Goal: Transaction & Acquisition: Purchase product/service

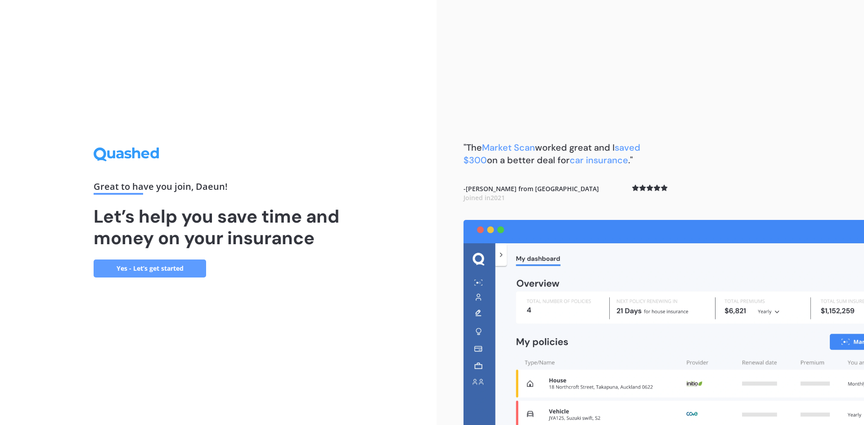
click at [187, 269] on link "Yes - Let’s get started" at bounding box center [150, 269] width 112 height 18
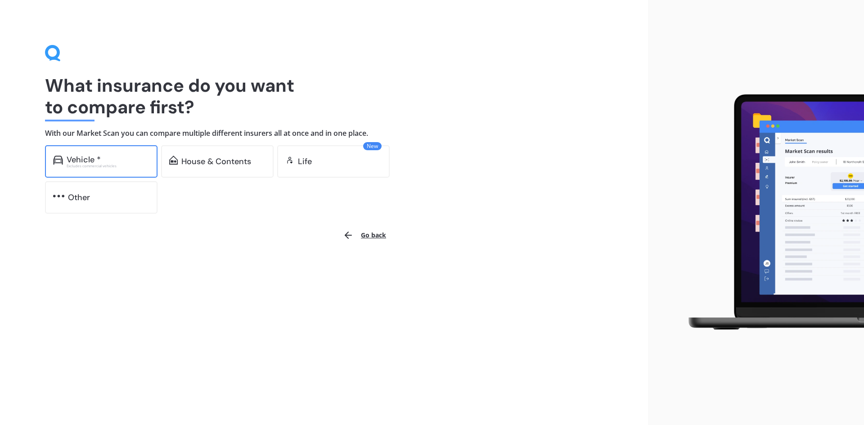
click at [121, 162] on div "Vehicle *" at bounding box center [108, 159] width 83 height 9
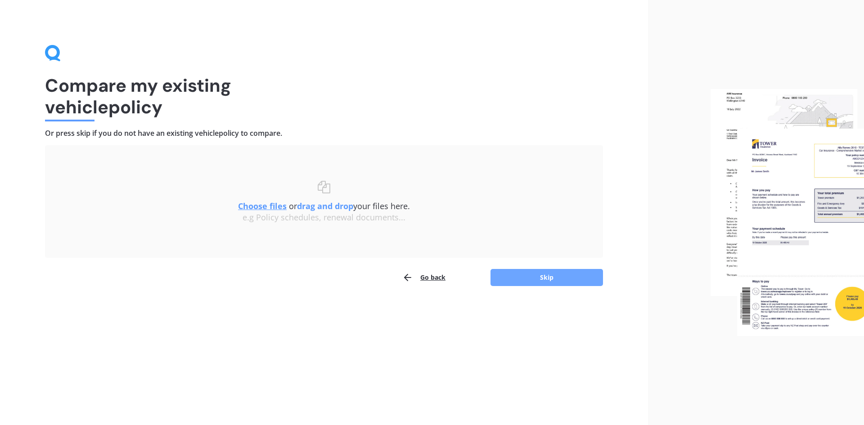
click at [522, 281] on button "Skip" at bounding box center [546, 277] width 112 height 17
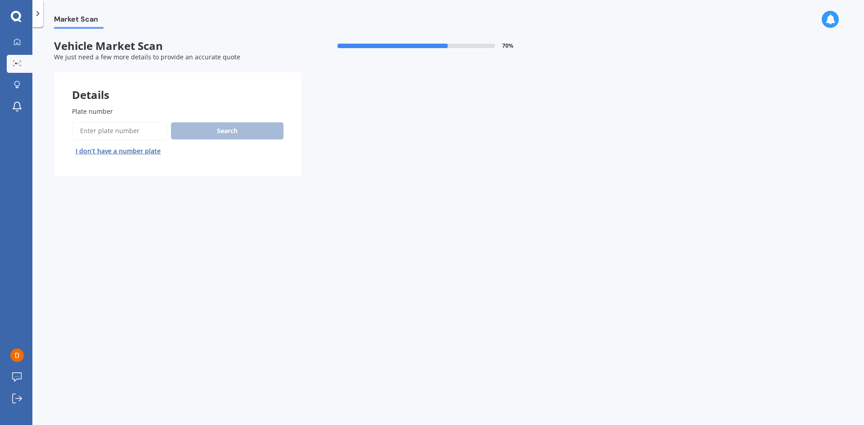
click at [113, 130] on input "Plate number" at bounding box center [119, 130] width 95 height 19
type input "QED111"
click at [0, 0] on button "Next" at bounding box center [0, 0] width 0 height 0
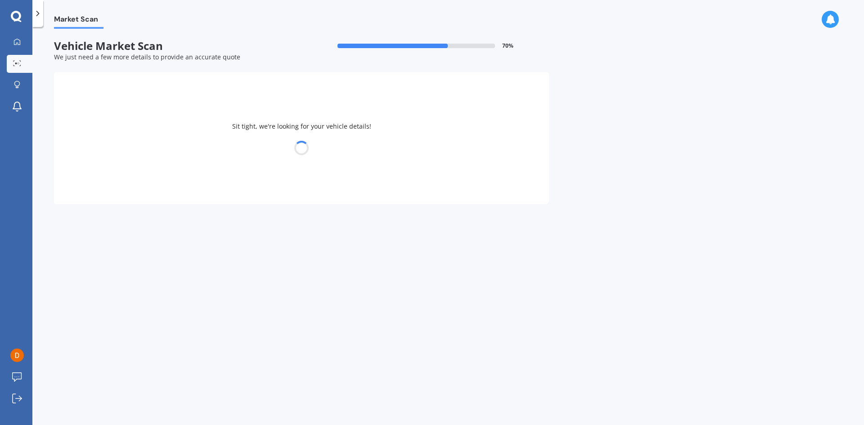
select select "KIA"
select select "SELTOS"
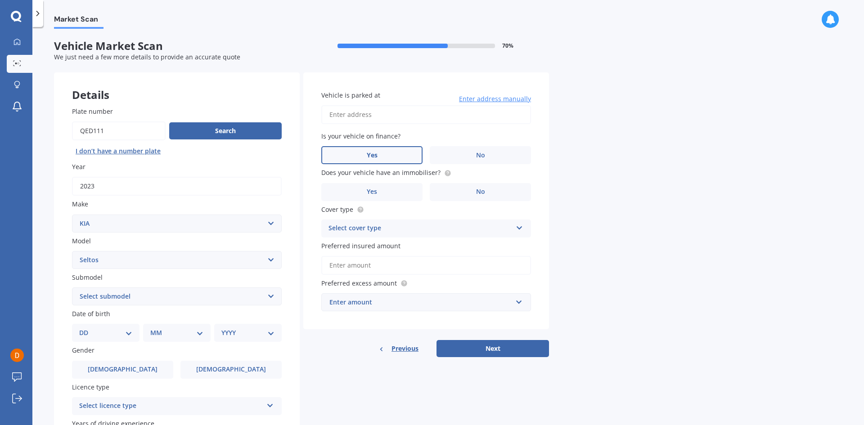
click at [373, 152] on span "Yes" at bounding box center [372, 156] width 11 height 8
click at [0, 0] on input "Yes" at bounding box center [0, 0] width 0 height 0
click at [476, 190] on label "No" at bounding box center [480, 192] width 101 height 18
click at [0, 0] on input "No" at bounding box center [0, 0] width 0 height 0
click at [419, 234] on div "Select cover type Comprehensive Third Party, Fire & Theft Third Party" at bounding box center [426, 229] width 210 height 18
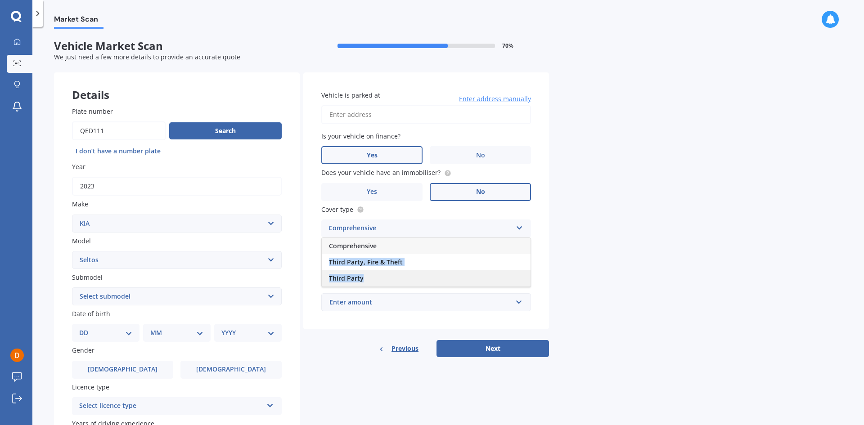
drag, startPoint x: 424, startPoint y: 245, endPoint x: 417, endPoint y: 280, distance: 35.6
click at [417, 280] on div "Comprehensive Third Party, Fire & Theft Third Party" at bounding box center [426, 262] width 210 height 49
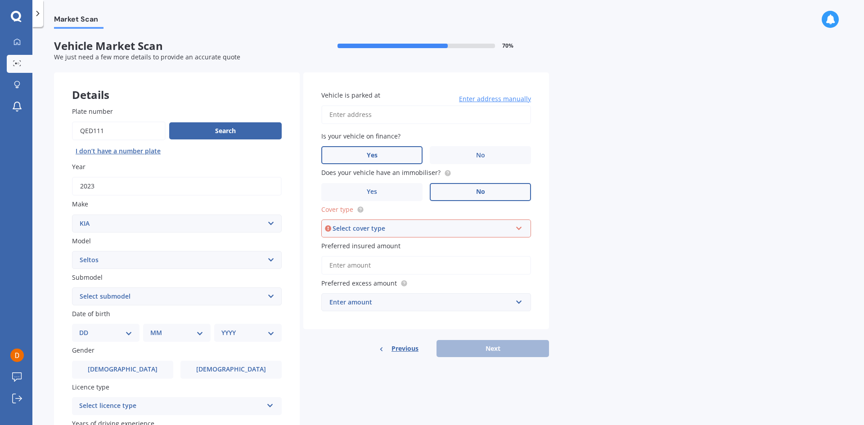
click at [463, 235] on div "Select cover type Comprehensive Third Party, Fire & Theft Third Party" at bounding box center [426, 229] width 210 height 18
click at [450, 248] on div "Comprehensive" at bounding box center [426, 246] width 208 height 16
click at [620, 241] on div "Market Scan Vehicle Market Scan 70 % We just need a few more details to provide…" at bounding box center [447, 228] width 831 height 398
click at [415, 273] on input "Preferred insured amount" at bounding box center [426, 265] width 210 height 19
click at [574, 297] on div "Market Scan Vehicle Market Scan 70 % We just need a few more details to provide…" at bounding box center [447, 228] width 831 height 398
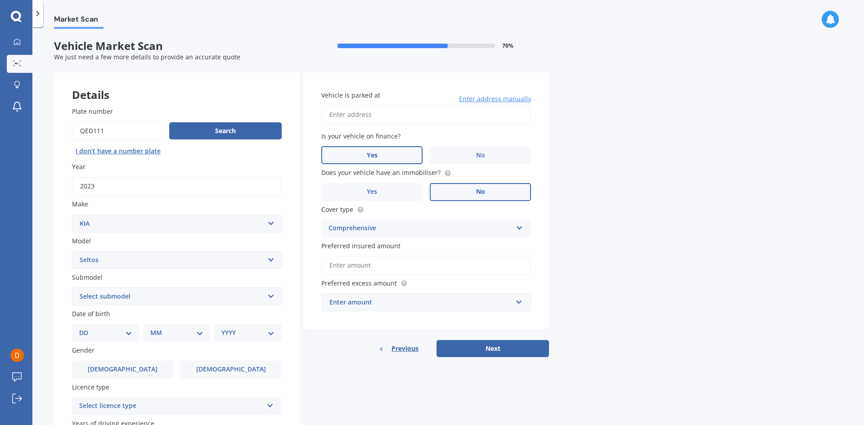
click at [506, 300] on div "Enter amount" at bounding box center [420, 302] width 183 height 10
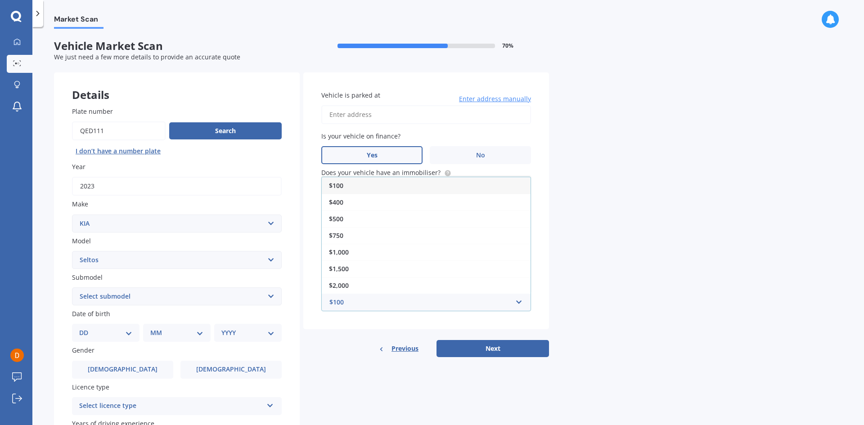
click at [592, 300] on div "Market Scan Vehicle Market Scan 70 % We just need a few more details to provide…" at bounding box center [447, 228] width 831 height 398
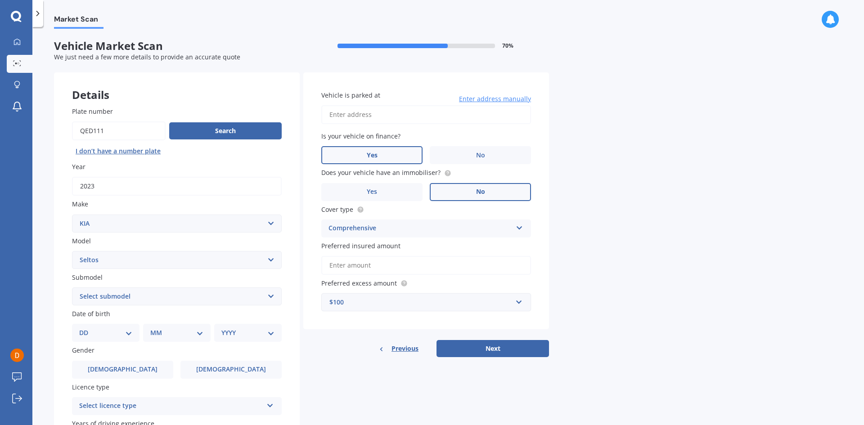
click at [379, 272] on input "Preferred insured amount" at bounding box center [426, 265] width 210 height 19
click at [355, 267] on input "Preferred insured amount" at bounding box center [426, 265] width 210 height 19
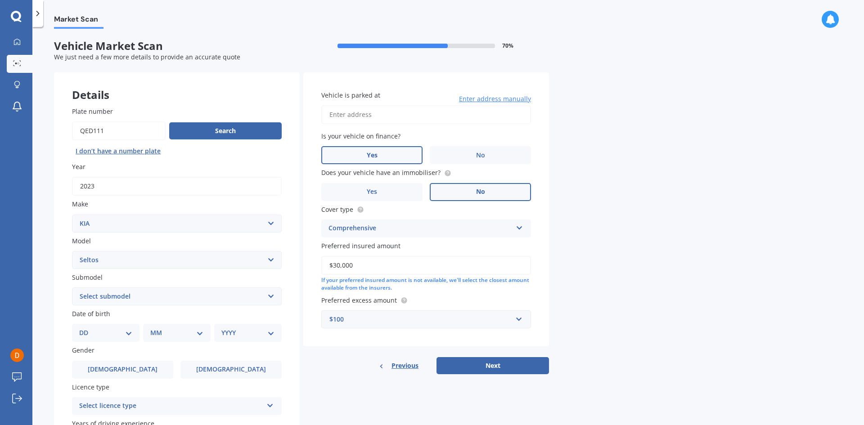
type input "$30,000"
click at [559, 305] on div "Market Scan Vehicle Market Scan 70 % We just need a few more details to provide…" at bounding box center [447, 228] width 831 height 398
click at [366, 320] on div "$100" at bounding box center [420, 319] width 183 height 10
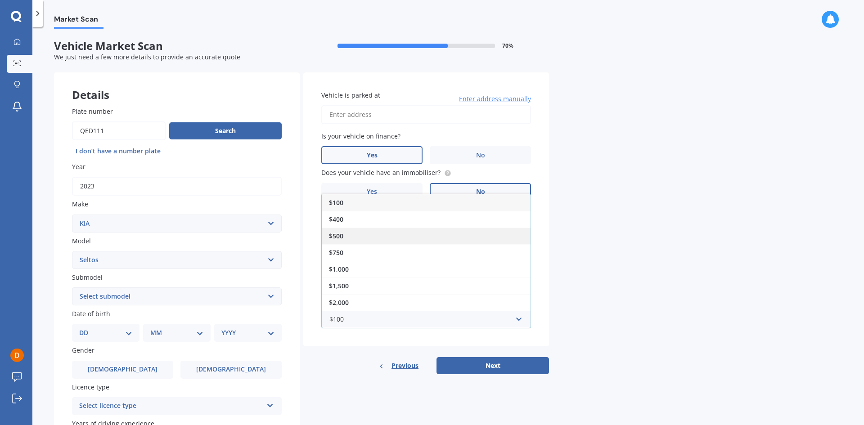
click at [347, 233] on div "$500" at bounding box center [426, 236] width 209 height 17
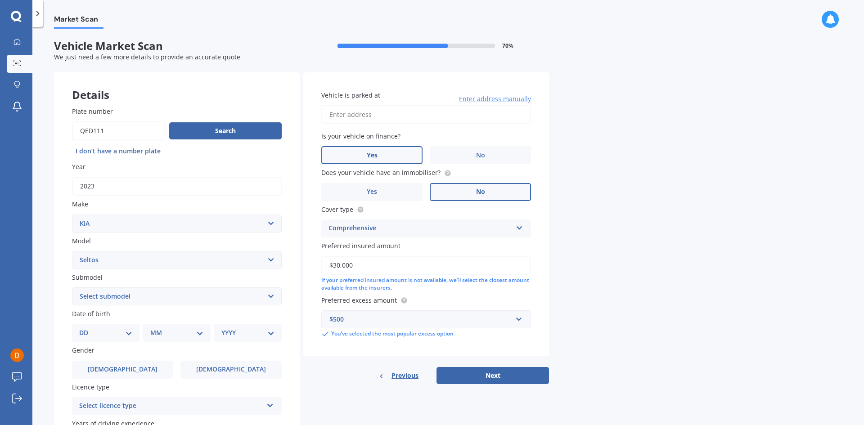
click at [633, 297] on div "Market Scan Vehicle Market Scan 70 % We just need a few more details to provide…" at bounding box center [447, 228] width 831 height 398
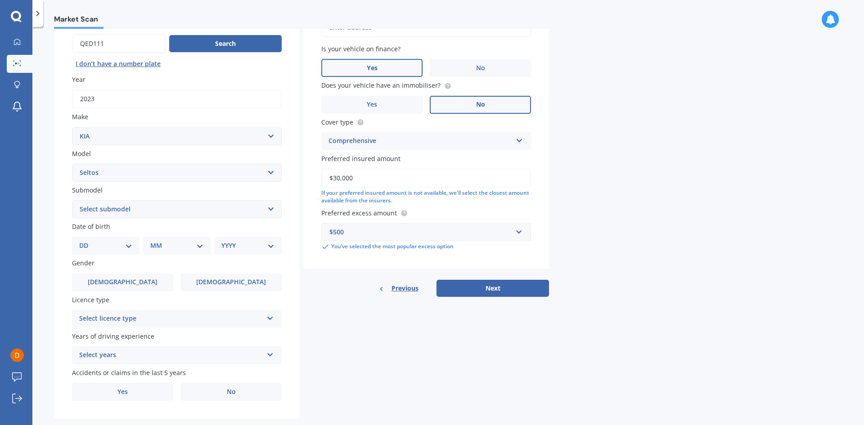
scroll to position [90, 0]
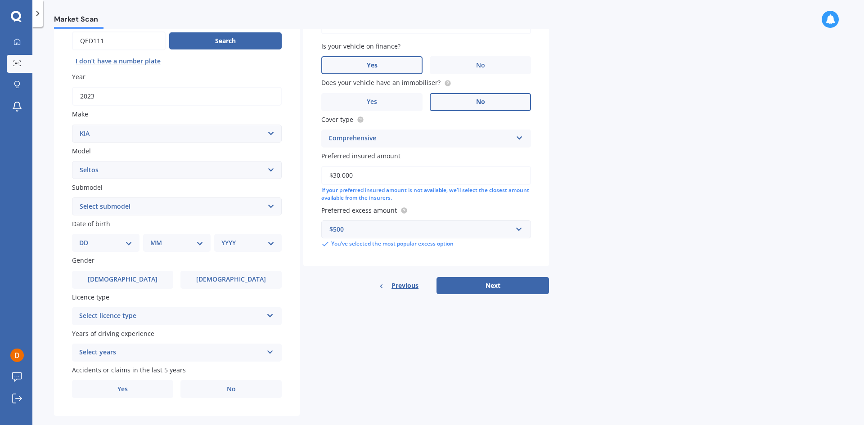
click at [121, 240] on select "DD 01 02 03 04 05 06 07 08 09 10 11 12 13 14 15 16 17 18 19 20 21 22 23 24 25 2…" at bounding box center [105, 243] width 53 height 10
select select "15"
click at [86, 238] on select "DD 01 02 03 04 05 06 07 08 09 10 11 12 13 14 15 16 17 18 19 20 21 22 23 24 25 2…" at bounding box center [105, 243] width 53 height 10
click at [192, 242] on select "MM 01 02 03 04 05 06 07 08 09 10 11 12" at bounding box center [178, 243] width 49 height 10
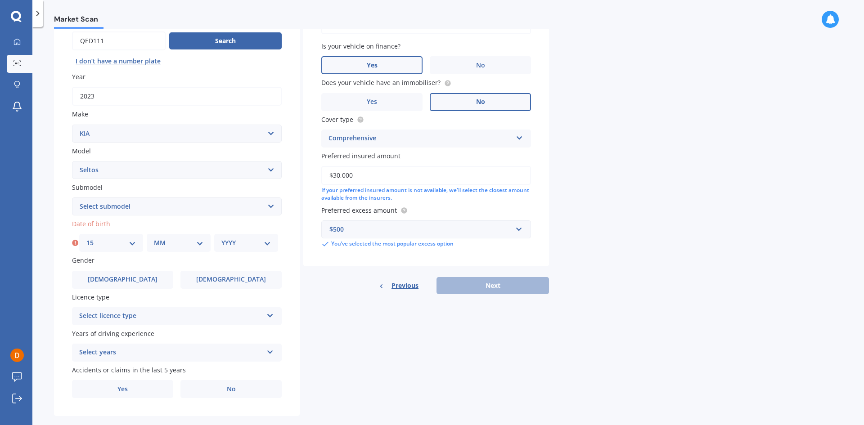
click at [170, 237] on div "MM 01 02 03 04 05 06 07 08 09 10 11 12" at bounding box center [179, 243] width 64 height 18
click at [173, 242] on select "MM 01 02 03 04 05 06 07 08 09 10 11 12" at bounding box center [178, 243] width 49 height 10
select select "07"
click at [154, 238] on select "MM 01 02 03 04 05 06 07 08 09 10 11 12" at bounding box center [178, 243] width 49 height 10
click at [245, 246] on select "YYYY 2025 2024 2023 2022 2021 2020 2019 2018 2017 2016 2015 2014 2013 2012 2011…" at bounding box center [245, 243] width 49 height 10
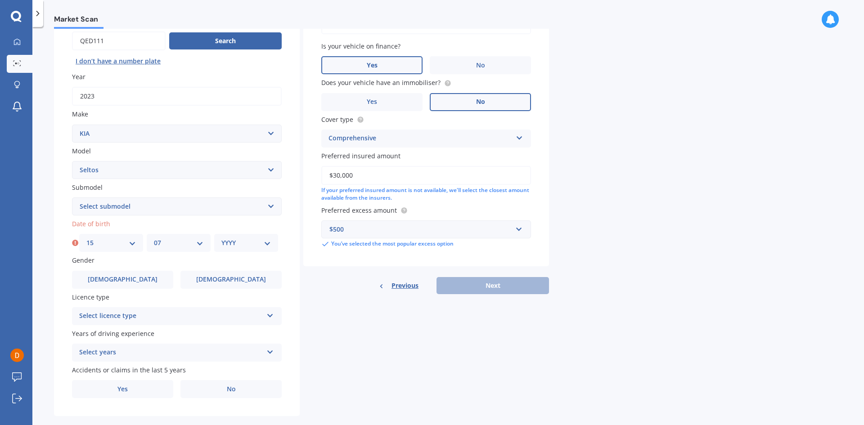
select select "1990"
click at [242, 241] on select "YYYY 2025 2024 2023 2022 2021 2020 2019 2018 2017 2016 2015 2014 2013 2012 2011…" at bounding box center [247, 243] width 53 height 10
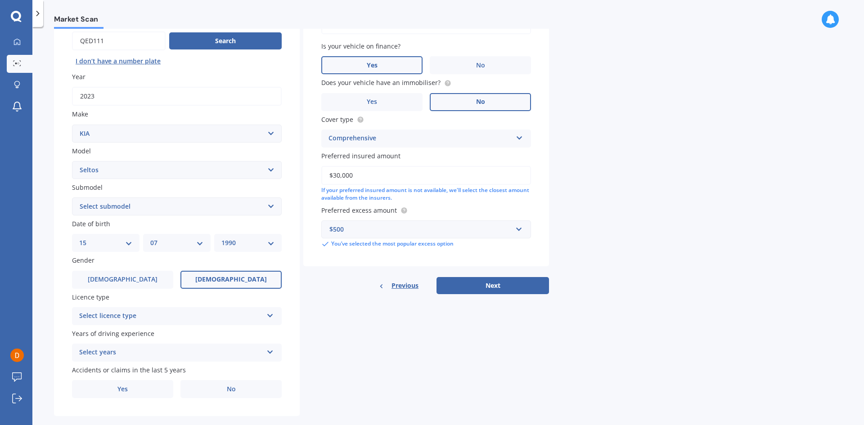
click at [236, 284] on label "[DEMOGRAPHIC_DATA]" at bounding box center [230, 280] width 101 height 18
click at [0, 0] on input "[DEMOGRAPHIC_DATA]" at bounding box center [0, 0] width 0 height 0
click at [205, 318] on div "Select licence type" at bounding box center [171, 316] width 184 height 11
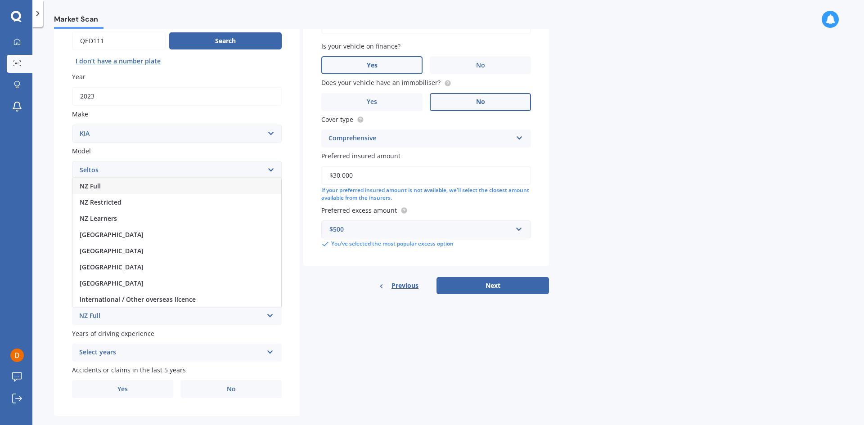
click at [109, 186] on div "NZ Full" at bounding box center [176, 186] width 209 height 16
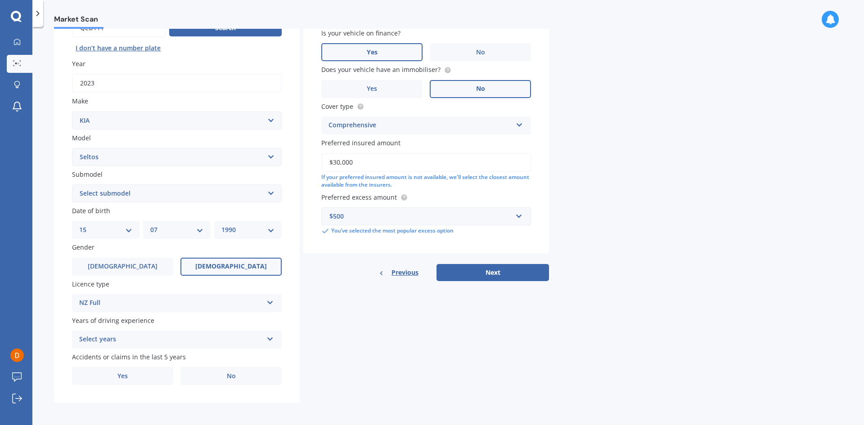
scroll to position [104, 0]
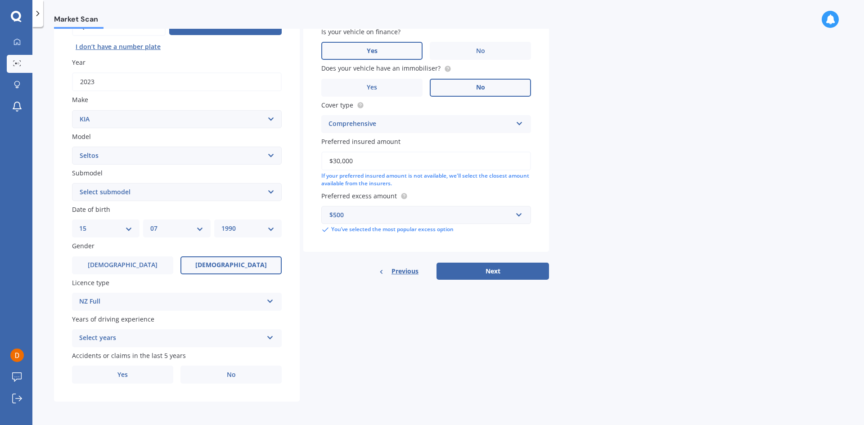
click at [175, 336] on div "Select years" at bounding box center [171, 338] width 184 height 11
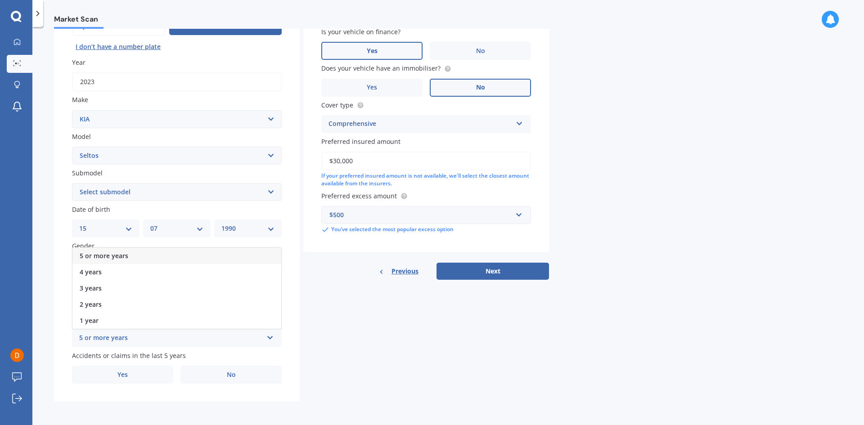
click at [155, 256] on div "5 or more years" at bounding box center [176, 256] width 209 height 16
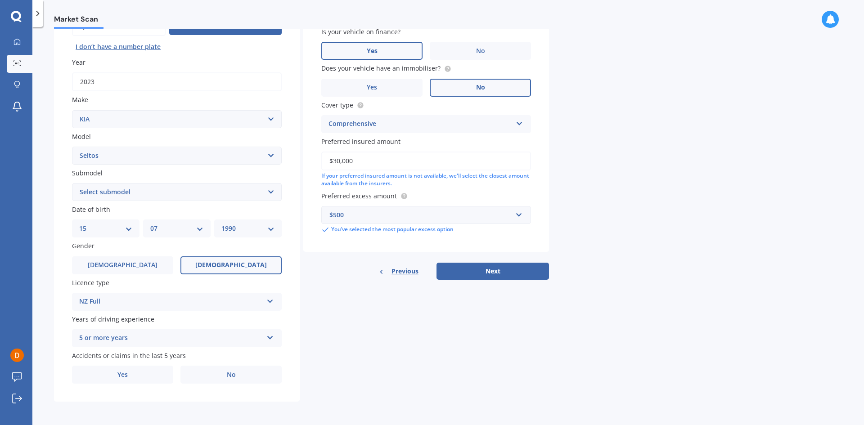
click at [360, 375] on div "Details Plate number Search I don’t have a number plate Year [DATE] Make Select…" at bounding box center [301, 185] width 495 height 434
click at [129, 370] on label "Yes" at bounding box center [122, 375] width 101 height 18
click at [0, 0] on input "Yes" at bounding box center [0, 0] width 0 height 0
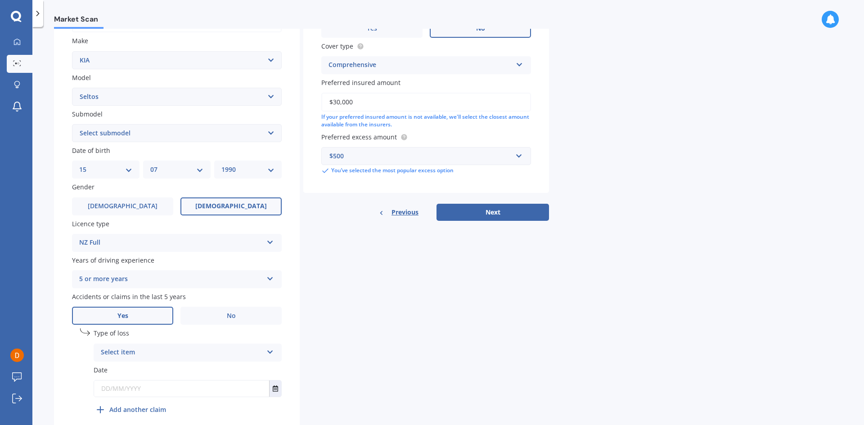
scroll to position [194, 0]
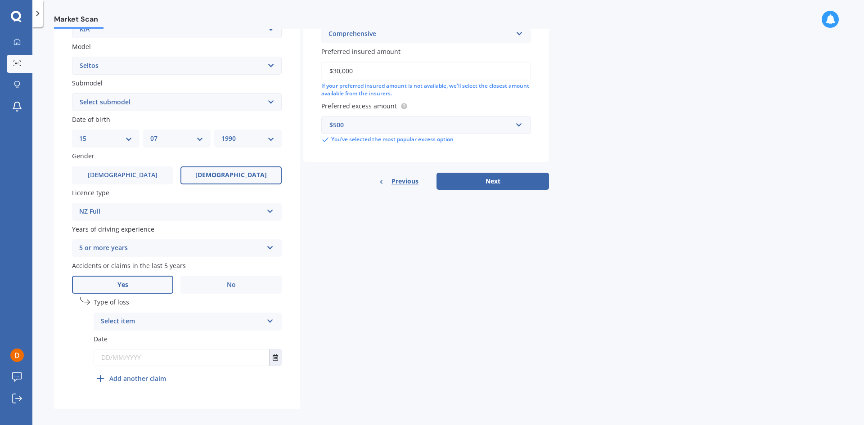
click at [206, 318] on div "Select item" at bounding box center [182, 321] width 162 height 11
click at [146, 341] on span "At fault accident" at bounding box center [126, 339] width 51 height 9
click at [140, 358] on input "text" at bounding box center [181, 358] width 175 height 16
click at [275, 360] on icon "Select date" at bounding box center [275, 357] width 5 height 6
click at [164, 251] on div "[DATE] [DATE]" at bounding box center [156, 246] width 125 height 27
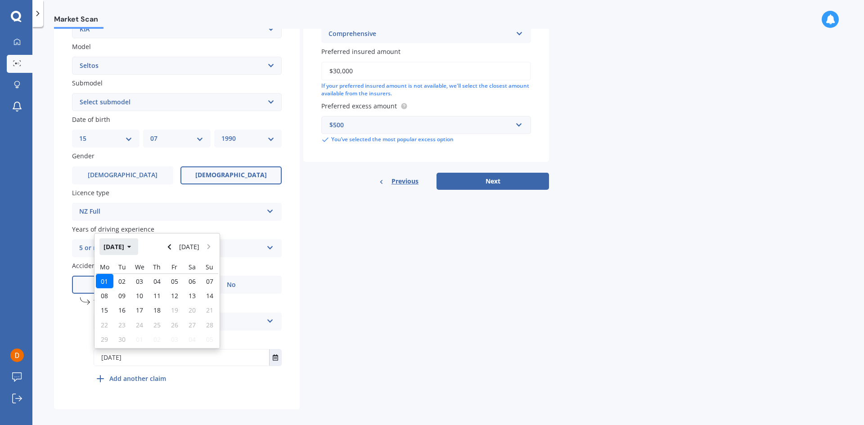
click at [128, 241] on button "[DATE]" at bounding box center [118, 246] width 39 height 16
click at [121, 252] on button "2025" at bounding box center [115, 246] width 32 height 16
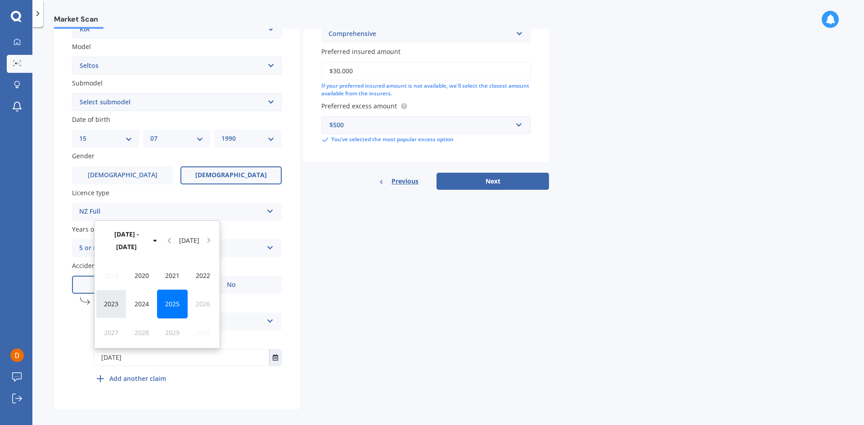
drag, startPoint x: 138, startPoint y: 301, endPoint x: 108, endPoint y: 302, distance: 30.2
click at [108, 302] on div "2023 2024 2025 2026" at bounding box center [157, 304] width 122 height 28
click at [132, 306] on div "2024" at bounding box center [141, 304] width 31 height 28
click at [116, 282] on div "Jan" at bounding box center [111, 275] width 31 height 28
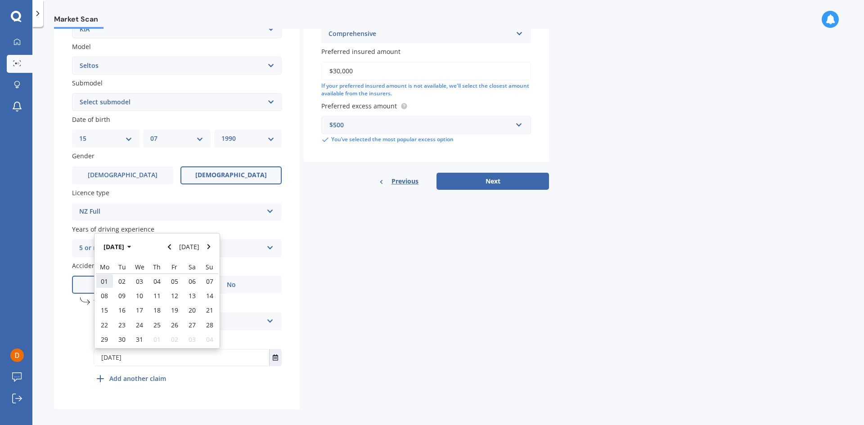
click at [112, 281] on div "01" at bounding box center [105, 281] width 18 height 14
type input "[DATE]"
click at [354, 344] on div "Details Plate number Search I don’t have a number plate Year [DATE] Make Select…" at bounding box center [301, 143] width 495 height 531
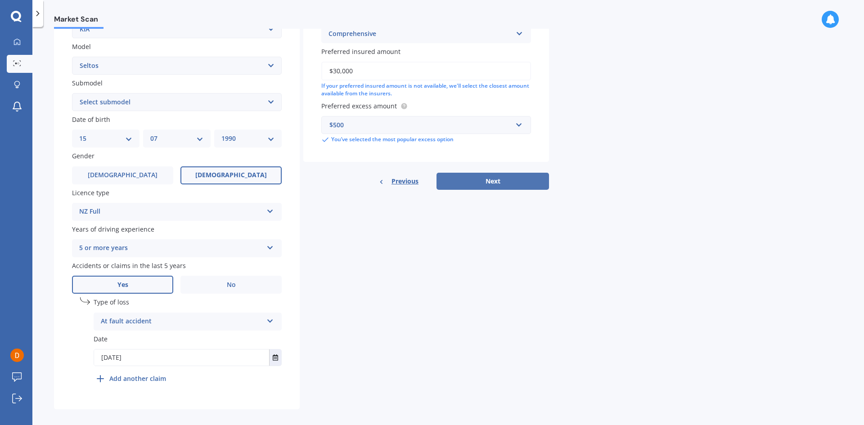
click at [491, 180] on button "Next" at bounding box center [492, 181] width 112 height 17
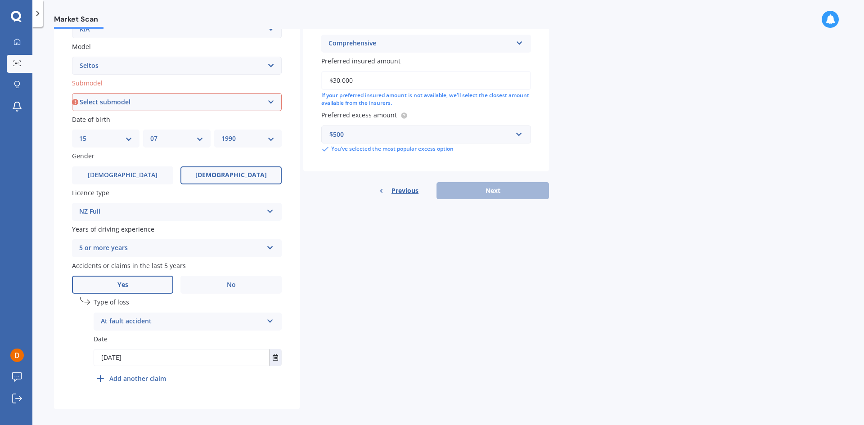
click at [191, 102] on select "Select submodel (All Other) EX petrol 4WD Ltd petrol 4WD Ltd petrol turbo LTD2.…" at bounding box center [177, 102] width 210 height 18
select select "LX PLUS PETROL 4WD"
click at [72, 93] on select "Select submodel (All Other) EX petrol 4WD Ltd petrol 4WD Ltd petrol turbo LTD2.…" at bounding box center [177, 102] width 210 height 18
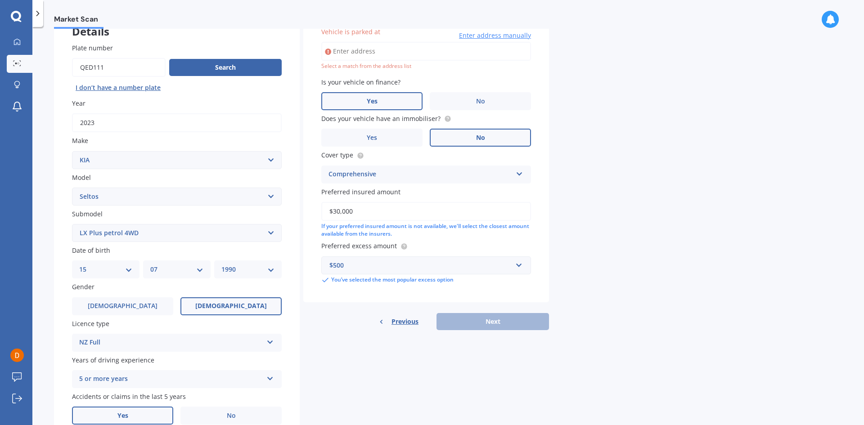
scroll to position [62, 0]
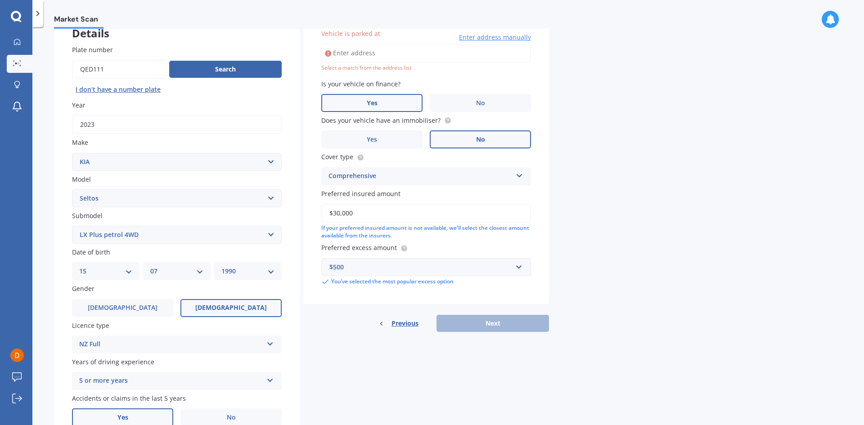
click at [338, 347] on div "Details Plate number Search I don’t have a number plate Year [DATE] Make Select…" at bounding box center [301, 276] width 495 height 531
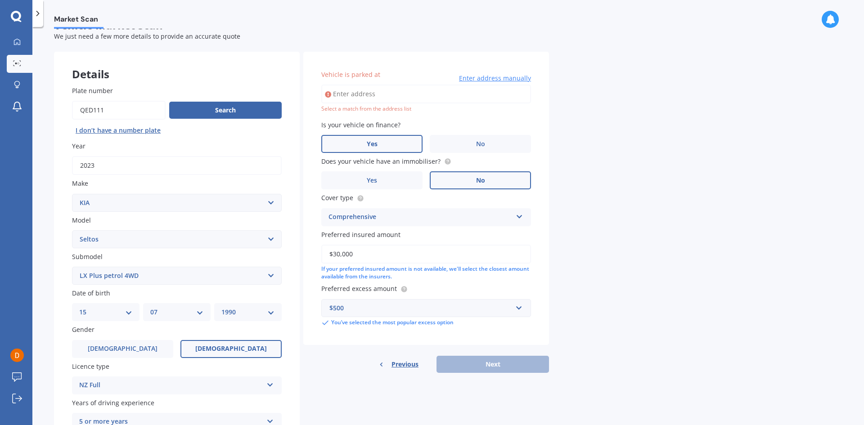
scroll to position [17, 0]
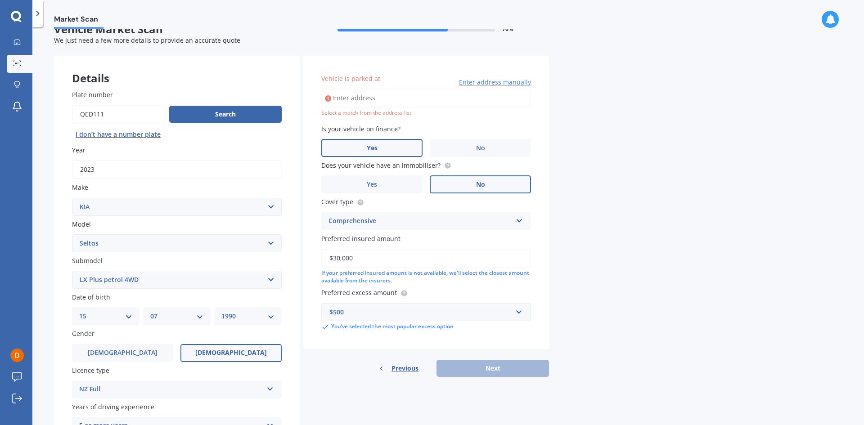
click at [407, 99] on input "Vehicle is parked at" at bounding box center [426, 98] width 210 height 19
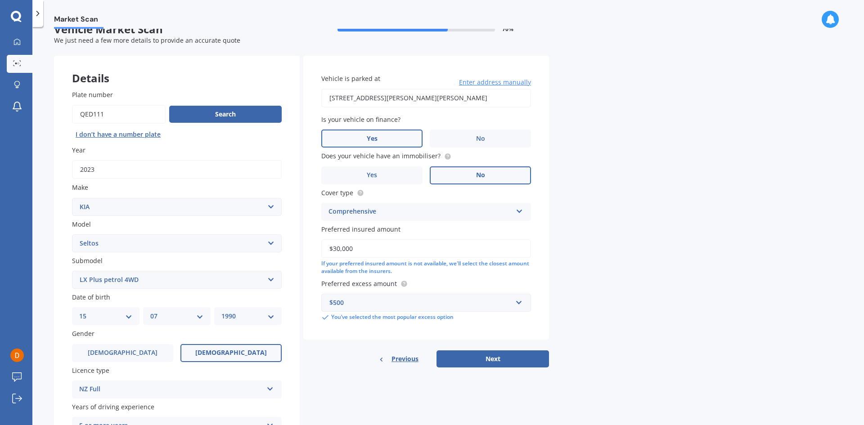
click at [404, 94] on input "[STREET_ADDRESS][PERSON_NAME][PERSON_NAME]" at bounding box center [426, 98] width 210 height 19
drag, startPoint x: 451, startPoint y: 99, endPoint x: 377, endPoint y: 98, distance: 73.3
click at [377, 98] on input "[STREET_ADDRESS][PERSON_NAME][PERSON_NAME]" at bounding box center [426, 98] width 210 height 19
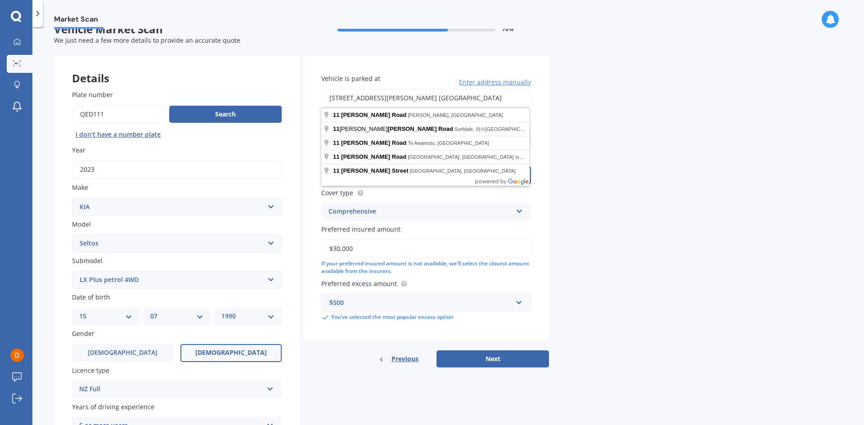
type input "[STREET_ADDRESS][PERSON_NAME] [GEOGRAPHIC_DATA]"
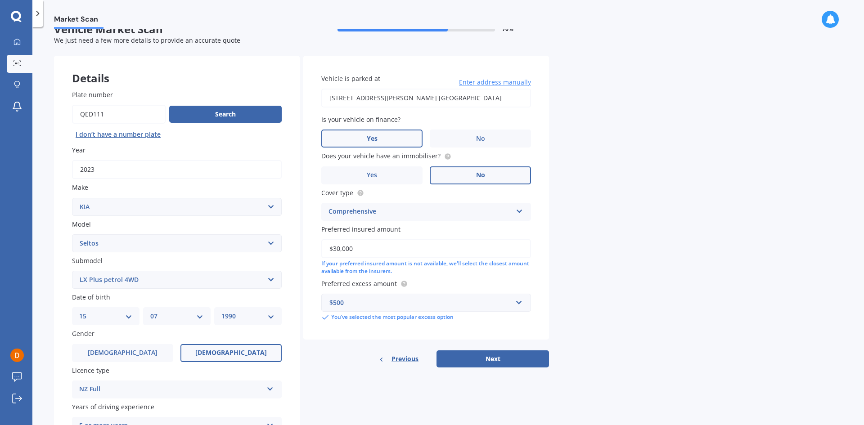
click at [615, 259] on div "Market Scan Vehicle Market Scan 70 % We just need a few more details to provide…" at bounding box center [447, 228] width 831 height 398
click at [501, 360] on button "Next" at bounding box center [492, 358] width 112 height 17
select select "15"
select select "07"
select select "1990"
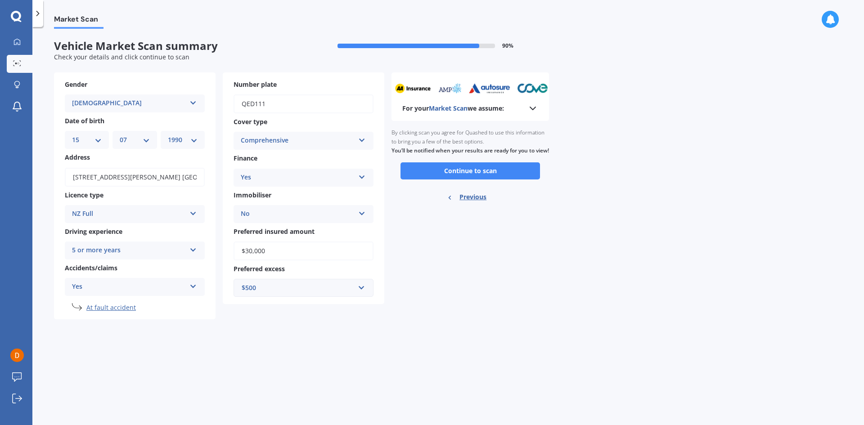
scroll to position [0, 0]
click at [503, 179] on button "Continue to scan" at bounding box center [469, 170] width 139 height 17
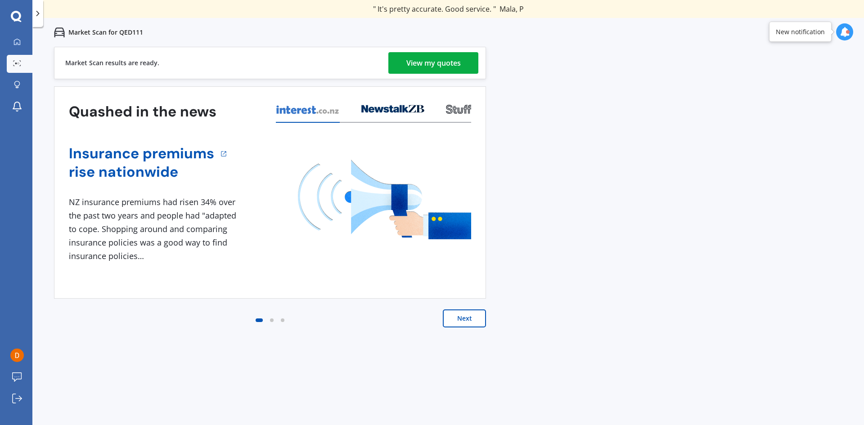
click at [454, 70] on div "View my quotes" at bounding box center [433, 63] width 54 height 22
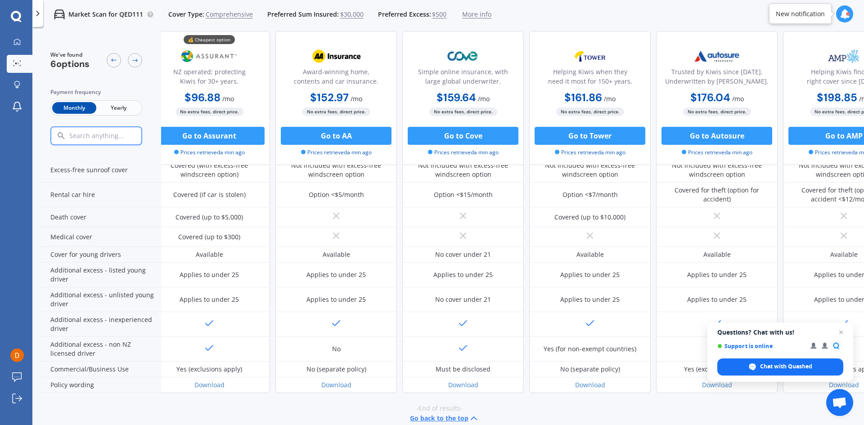
scroll to position [360, 0]
